Goal: Navigation & Orientation: Find specific page/section

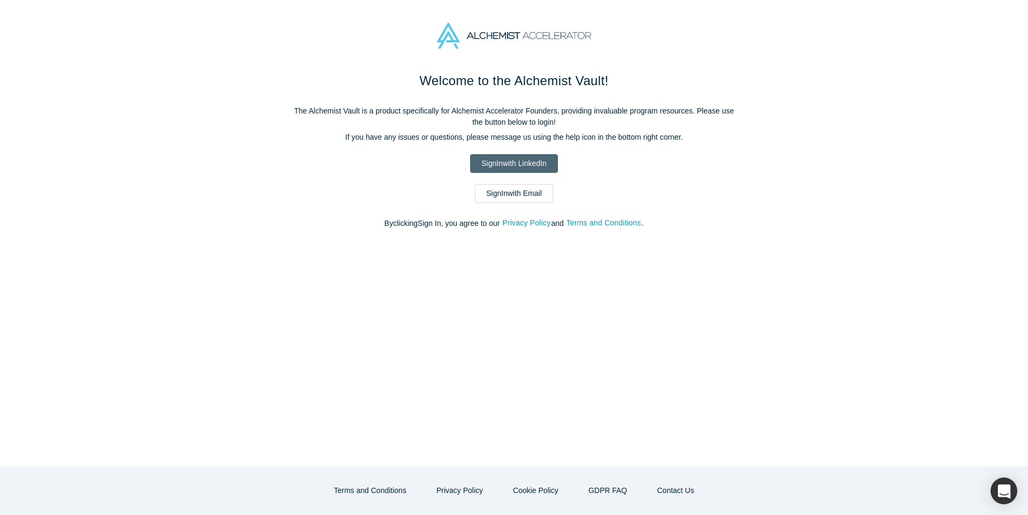
click at [514, 163] on link "Sign In with LinkedIn" at bounding box center [513, 163] width 87 height 19
